Goal: Information Seeking & Learning: Learn about a topic

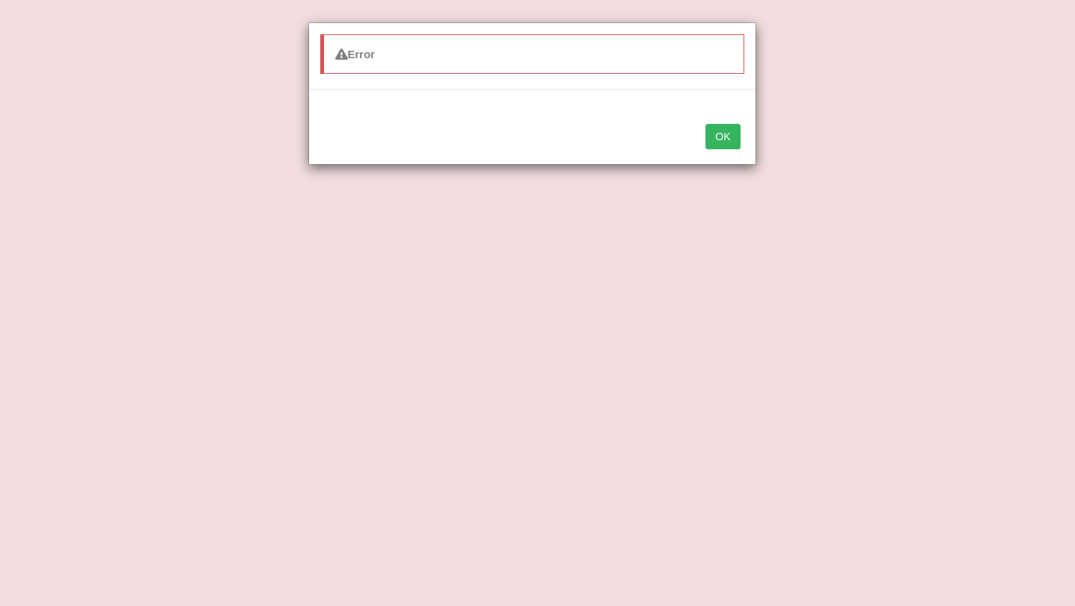
click at [745, 410] on div "Error OK" at bounding box center [537, 303] width 1075 height 606
click at [719, 133] on button "OK" at bounding box center [722, 136] width 34 height 25
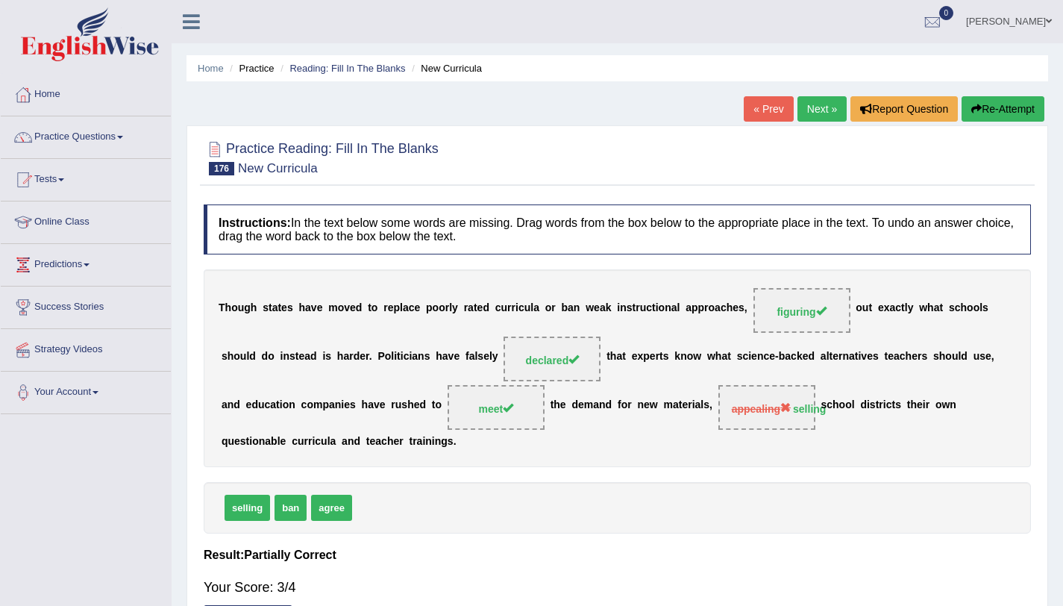
click at [820, 115] on link "Next »" at bounding box center [822, 108] width 49 height 25
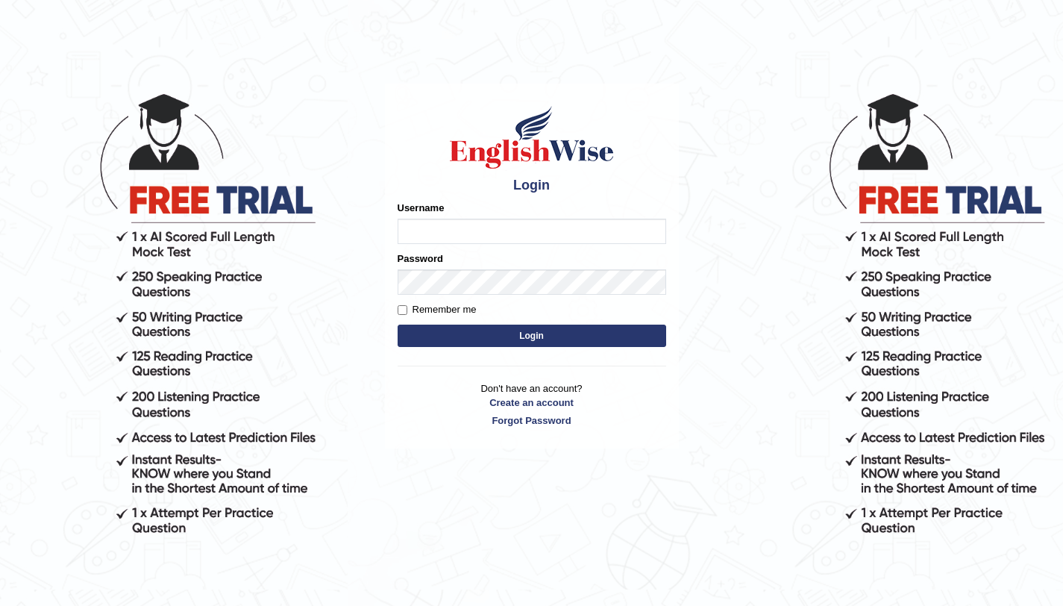
scroll to position [16, 0]
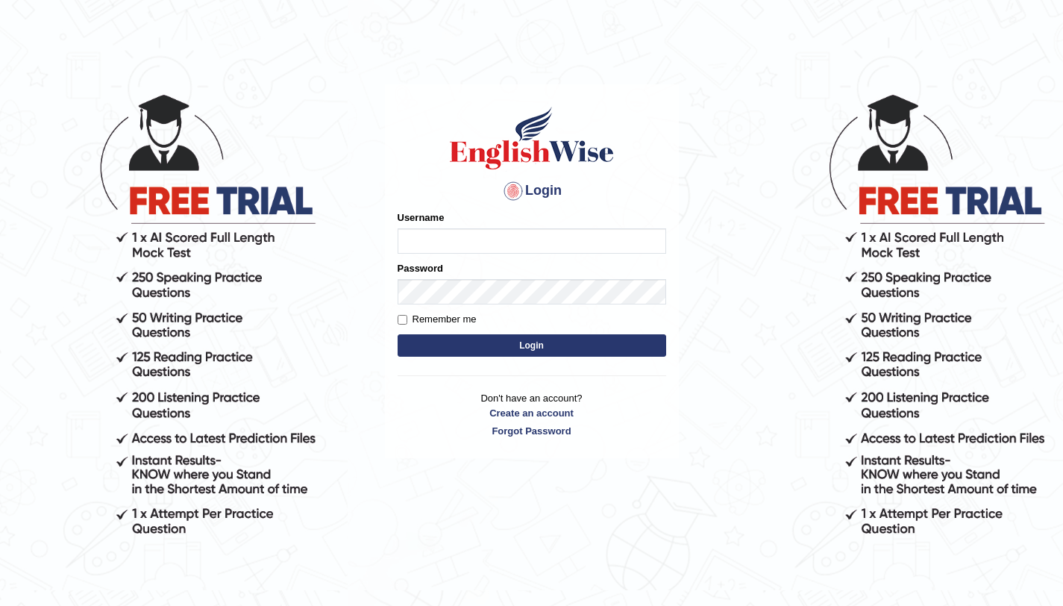
type input "amandeep73"
click at [471, 340] on button "Login" at bounding box center [532, 345] width 269 height 22
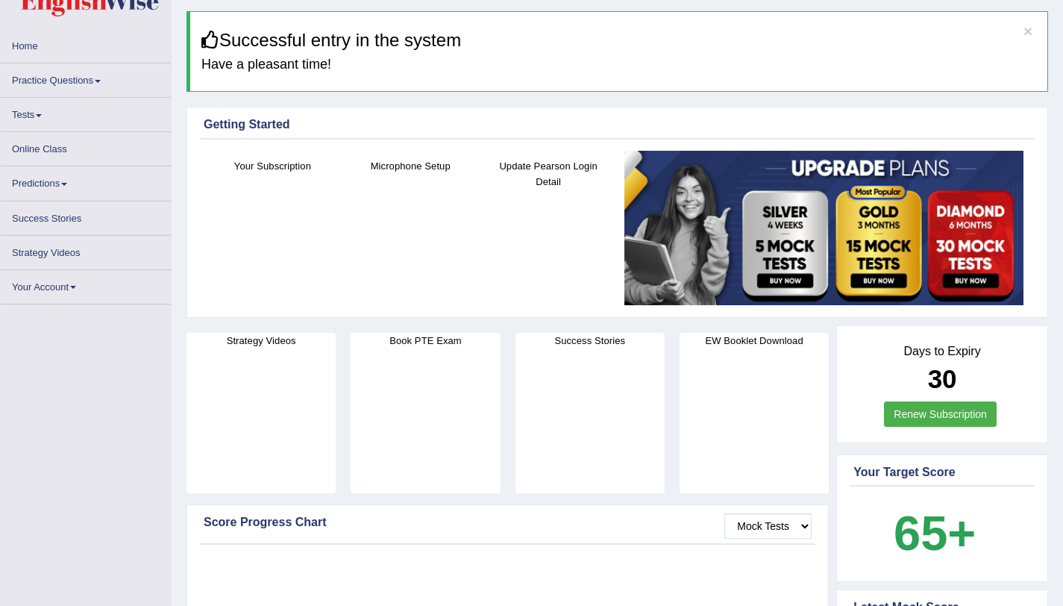
scroll to position [51, 0]
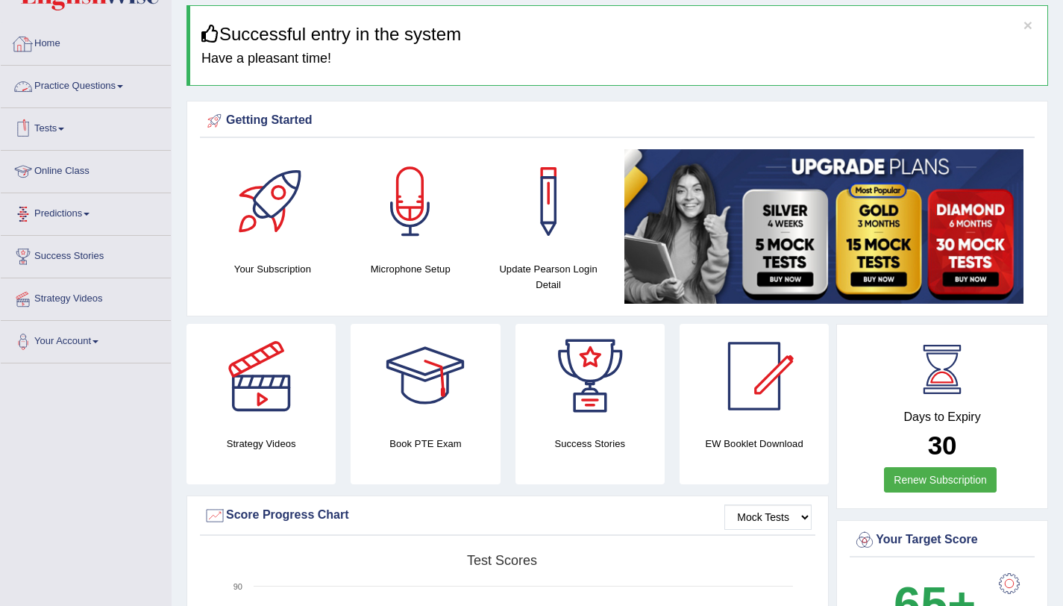
click at [96, 79] on link "Practice Questions" at bounding box center [86, 84] width 170 height 37
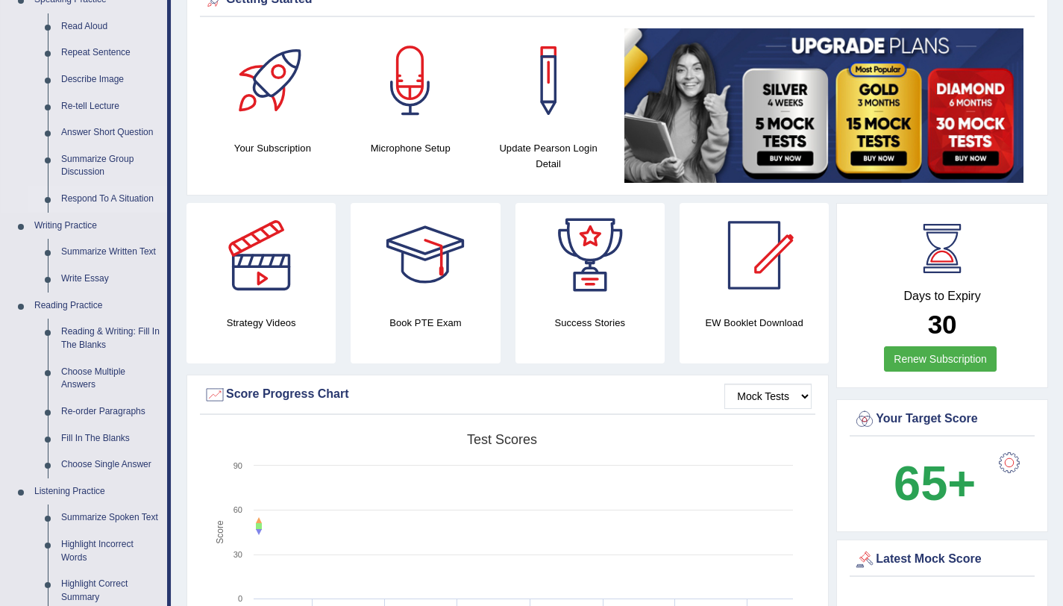
scroll to position [172, 0]
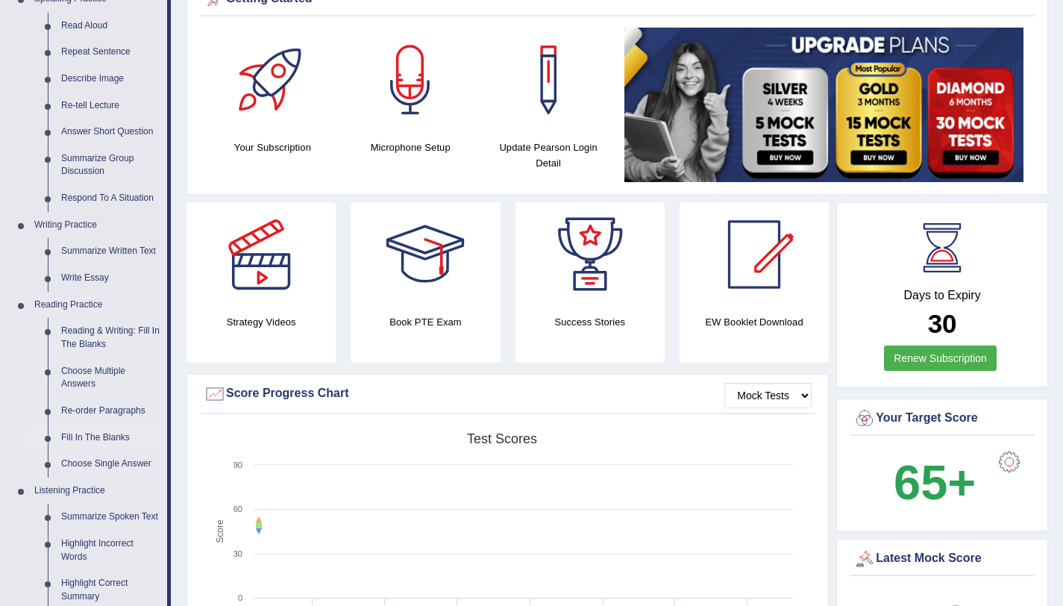
click at [107, 432] on link "Fill In The Blanks" at bounding box center [110, 438] width 113 height 27
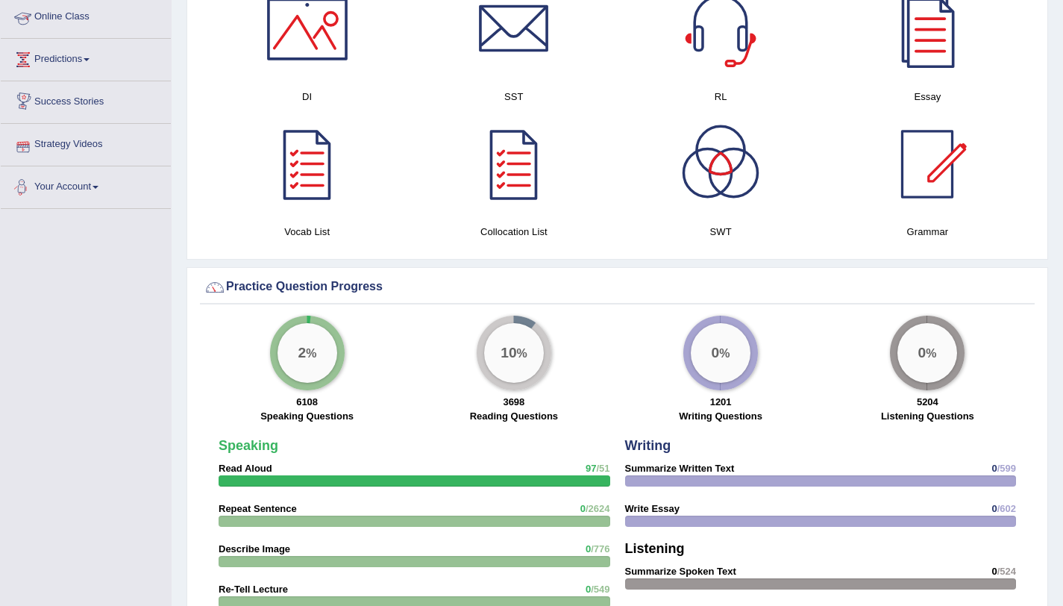
scroll to position [866, 0]
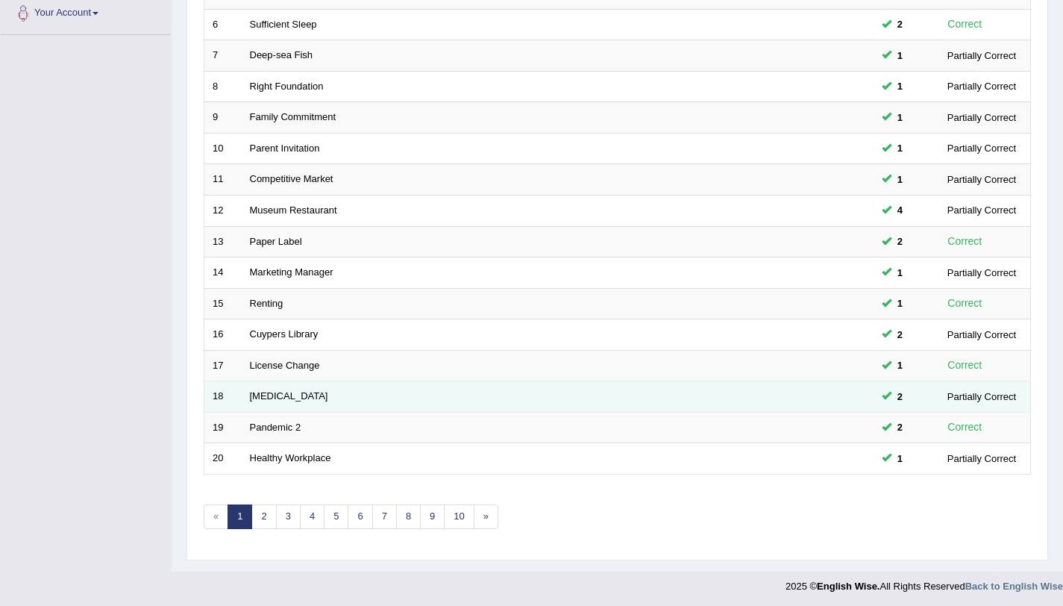
scroll to position [380, 0]
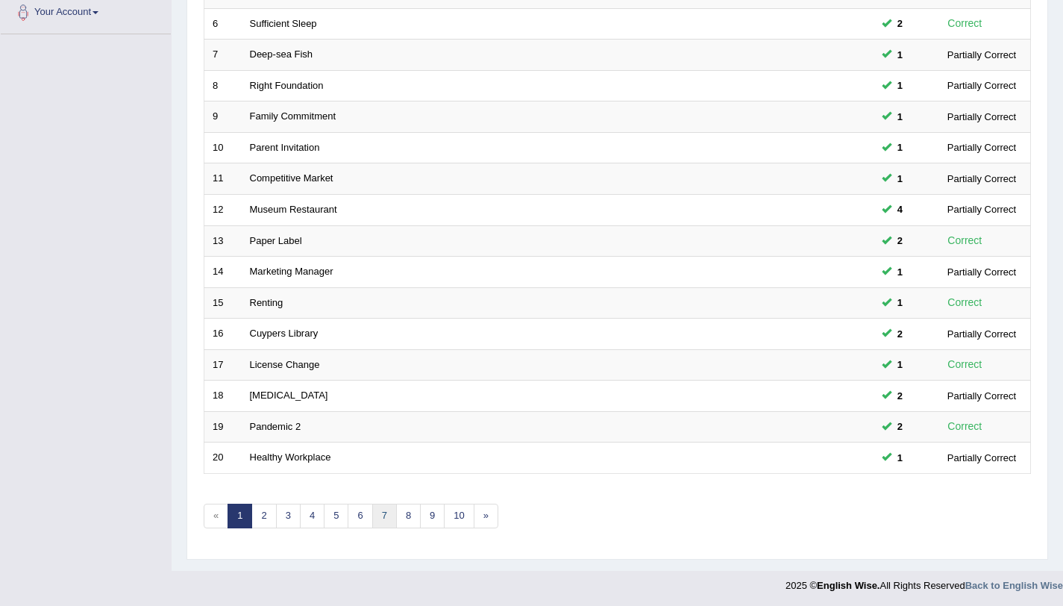
click at [375, 516] on link "7" at bounding box center [384, 516] width 25 height 25
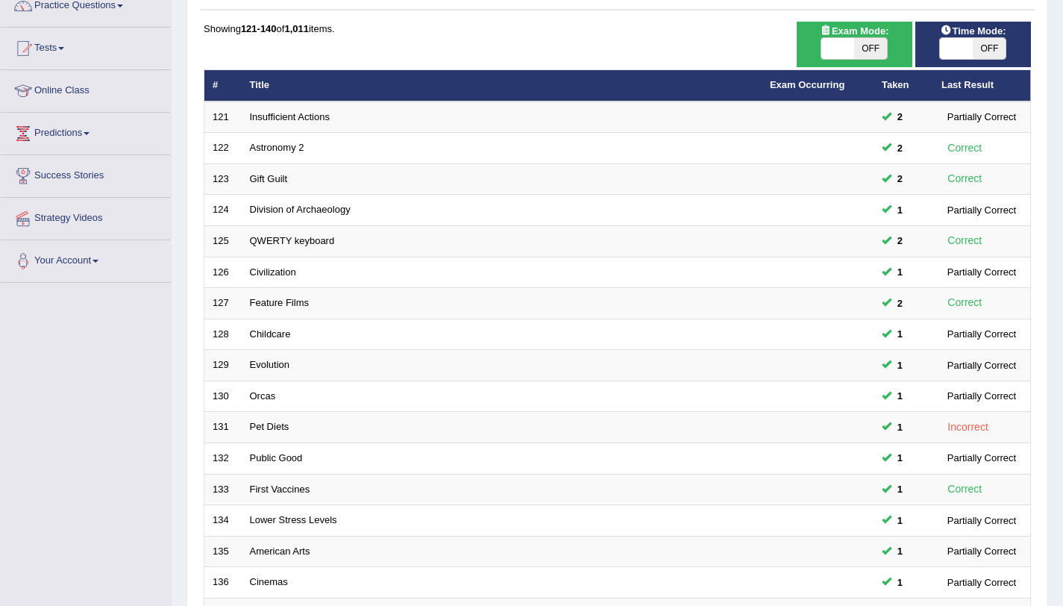
scroll to position [382, 0]
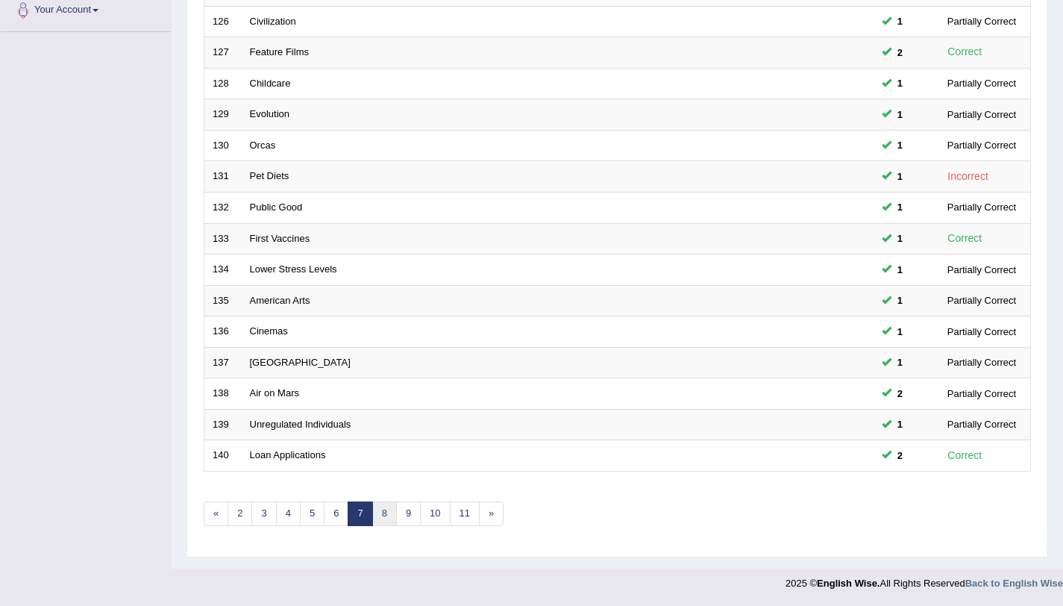
click at [385, 520] on link "8" at bounding box center [384, 513] width 25 height 25
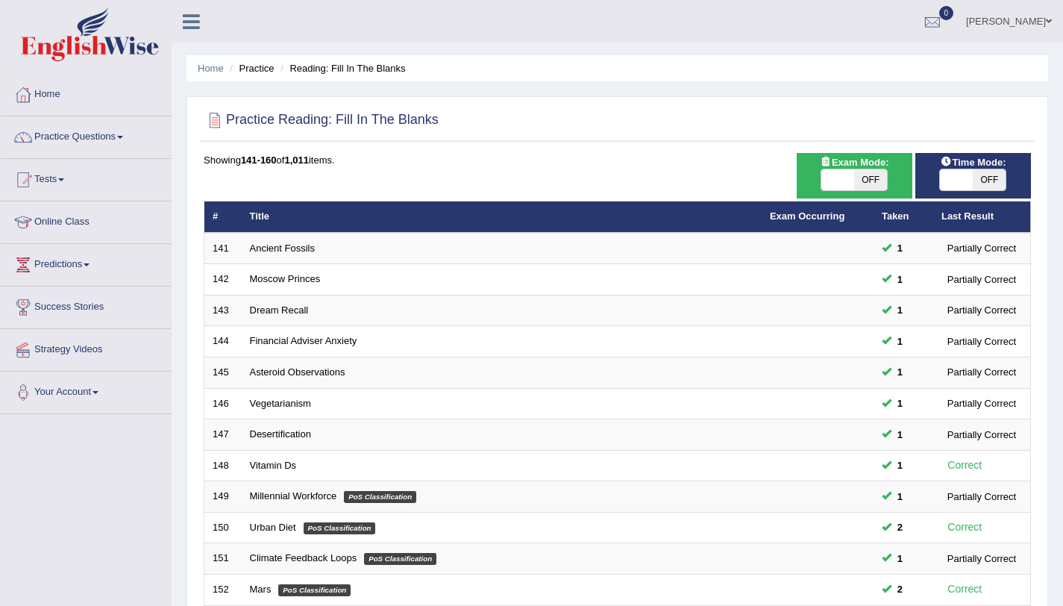
scroll to position [382, 0]
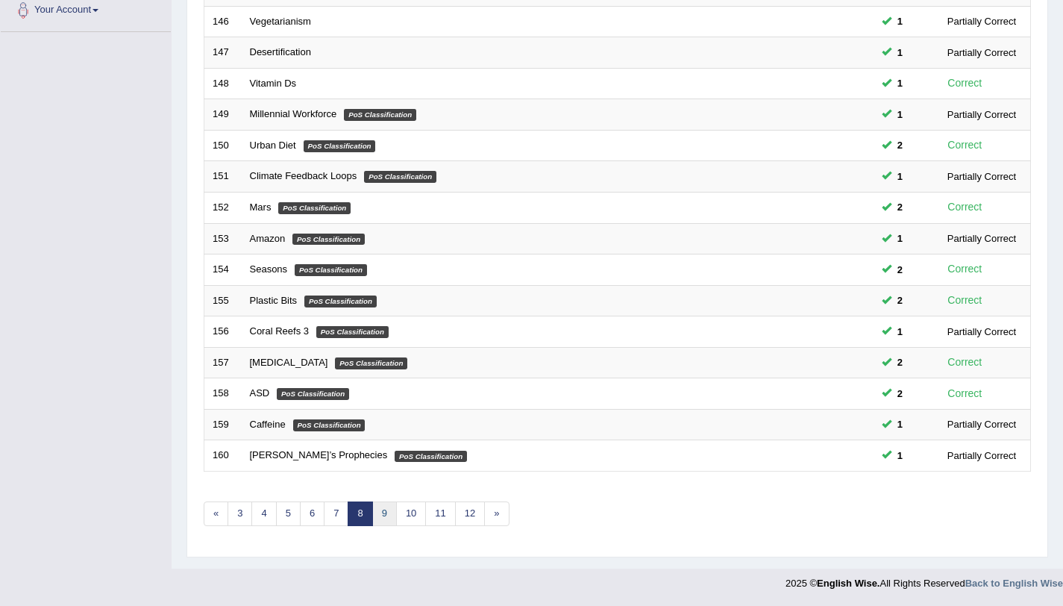
click at [392, 512] on link "9" at bounding box center [384, 513] width 25 height 25
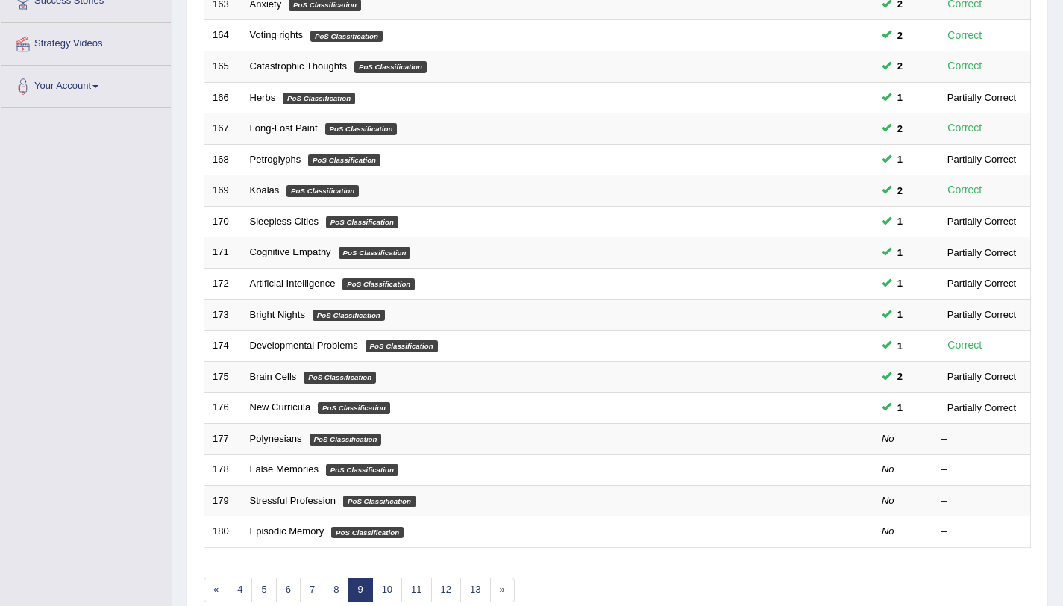
scroll to position [312, 0]
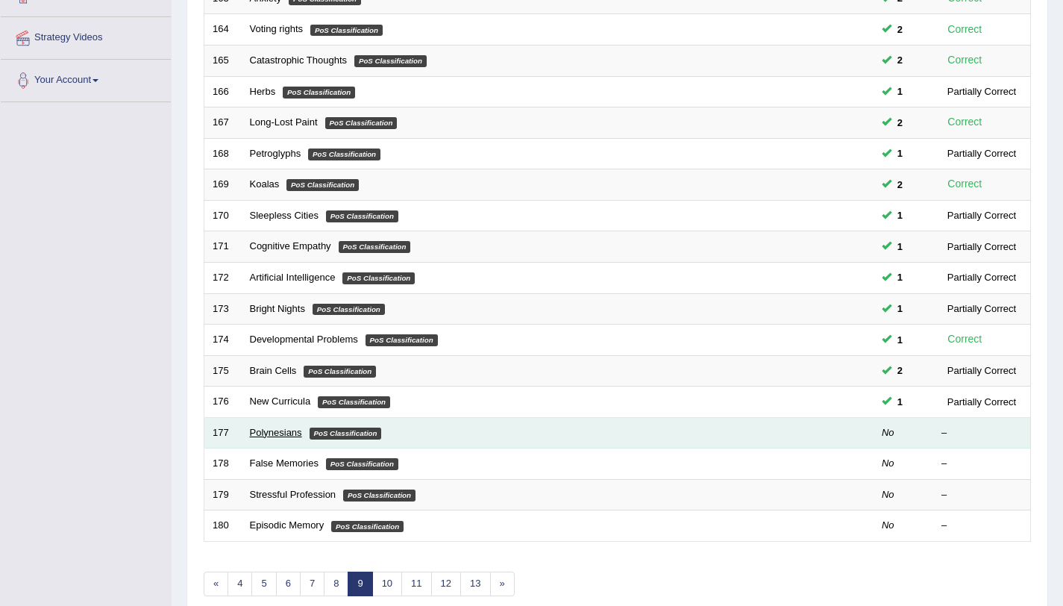
click at [275, 437] on link "Polynesians" at bounding box center [276, 432] width 52 height 11
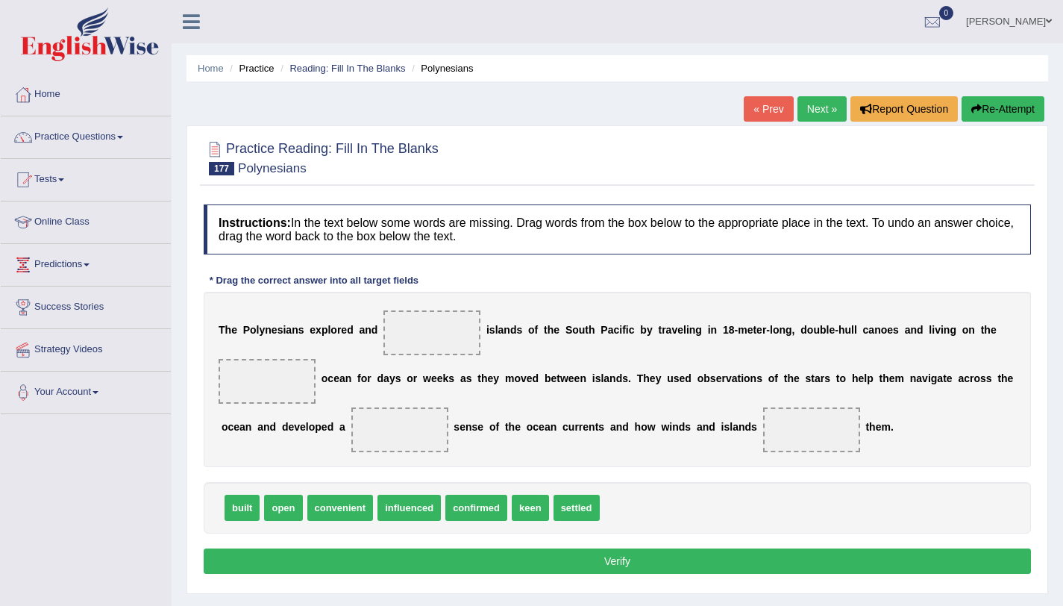
click at [411, 516] on span "influenced" at bounding box center [409, 508] width 63 height 26
drag, startPoint x: 466, startPoint y: 507, endPoint x: 435, endPoint y: 345, distance: 164.8
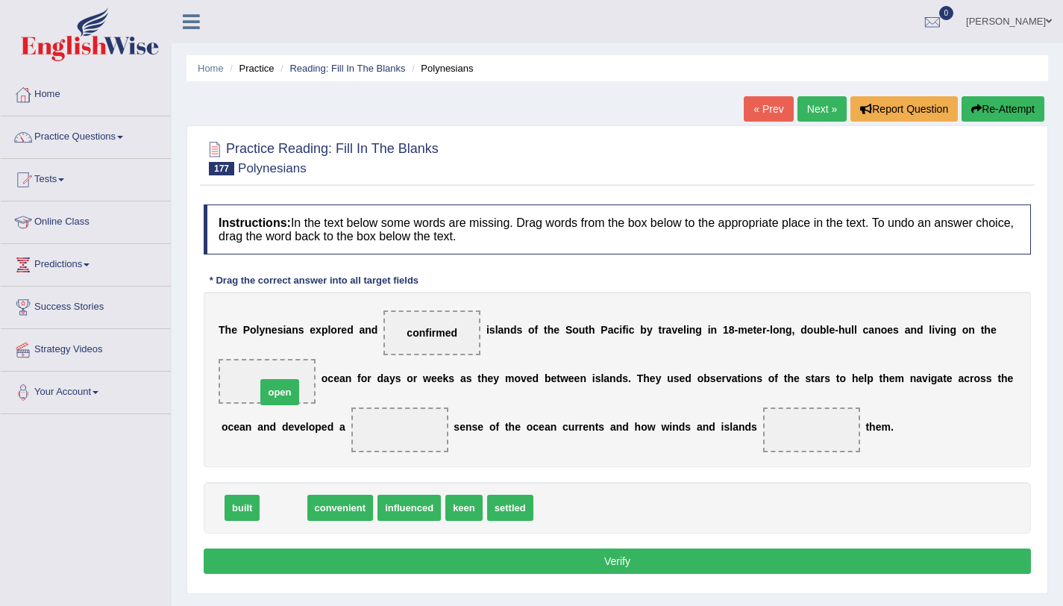
drag, startPoint x: 293, startPoint y: 517, endPoint x: 290, endPoint y: 401, distance: 115.7
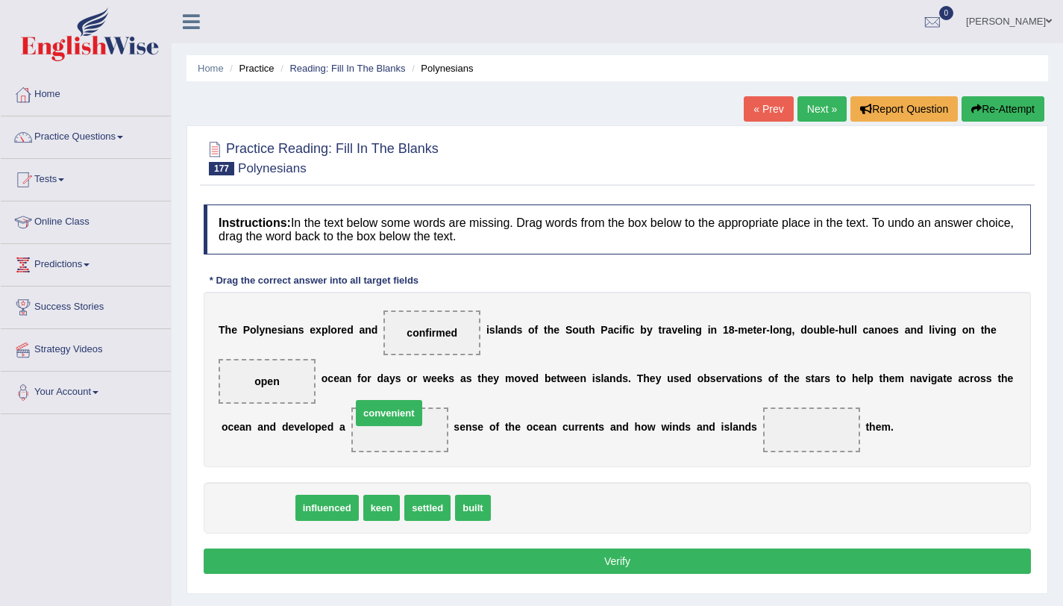
drag, startPoint x: 268, startPoint y: 509, endPoint x: 406, endPoint y: 428, distance: 159.8
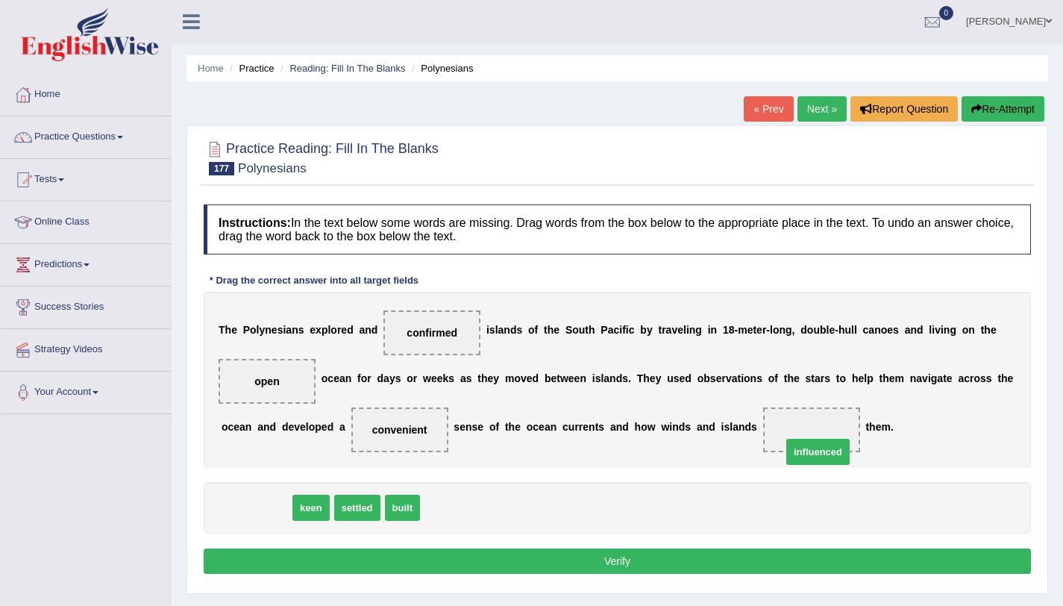
drag, startPoint x: 275, startPoint y: 516, endPoint x: 828, endPoint y: 443, distance: 557.7
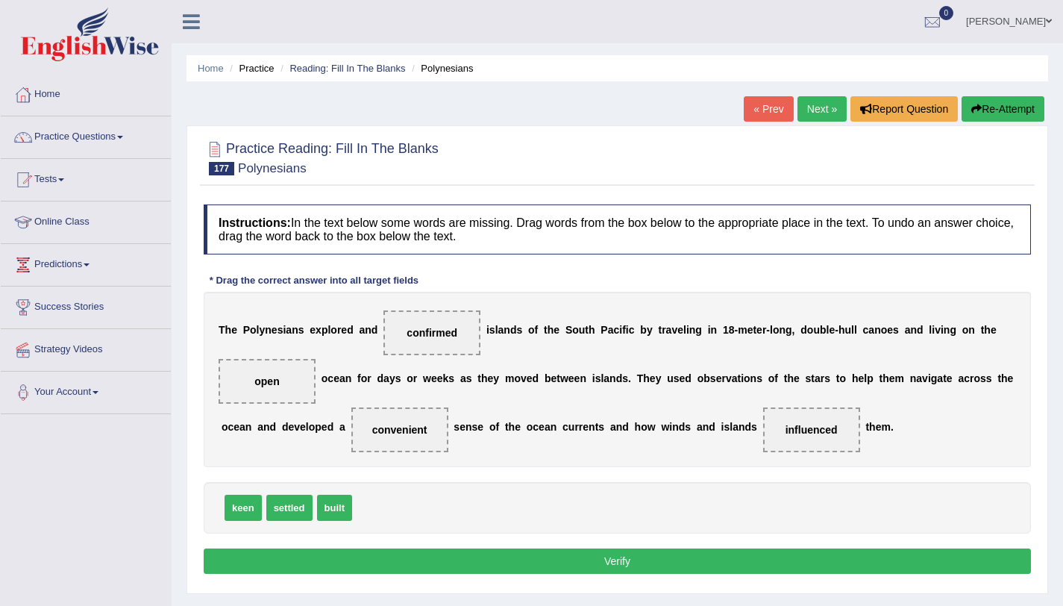
click at [623, 573] on button "Verify" at bounding box center [618, 560] width 828 height 25
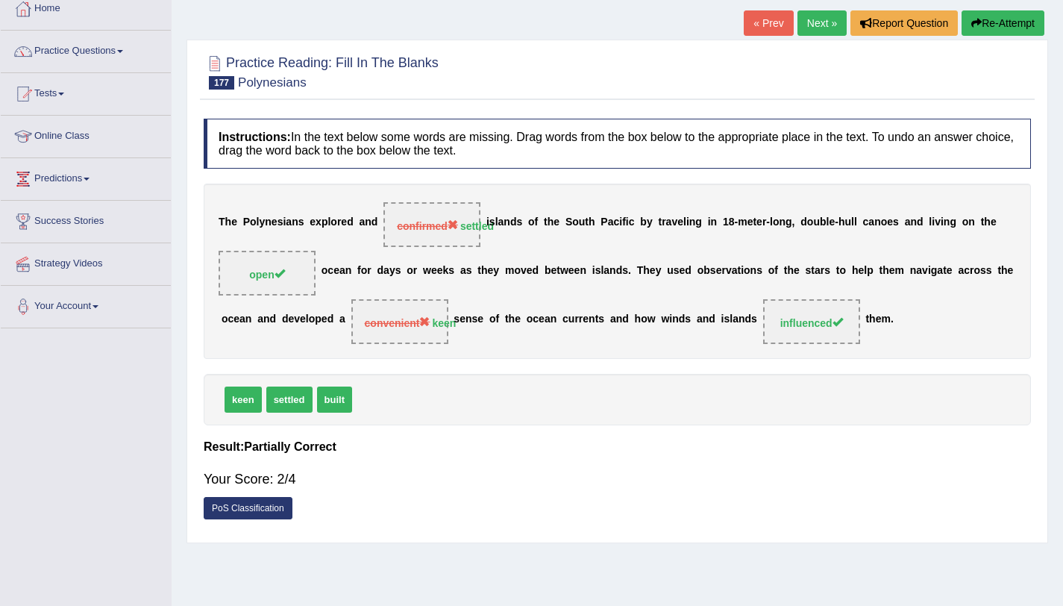
scroll to position [87, 0]
click at [134, 55] on link "Practice Questions" at bounding box center [86, 48] width 170 height 37
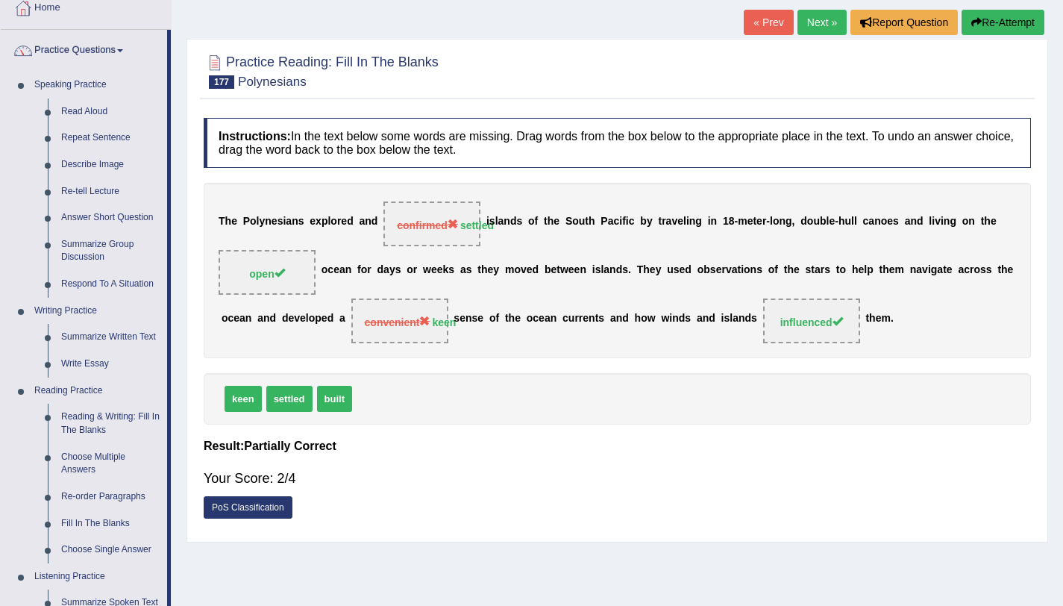
click at [527, 234] on div "T h e P o l y n e s i a n s e x p l o r e d a n d confirmed settled i s l a n d…" at bounding box center [618, 270] width 828 height 175
